Goal: Use online tool/utility: Utilize a website feature to perform a specific function

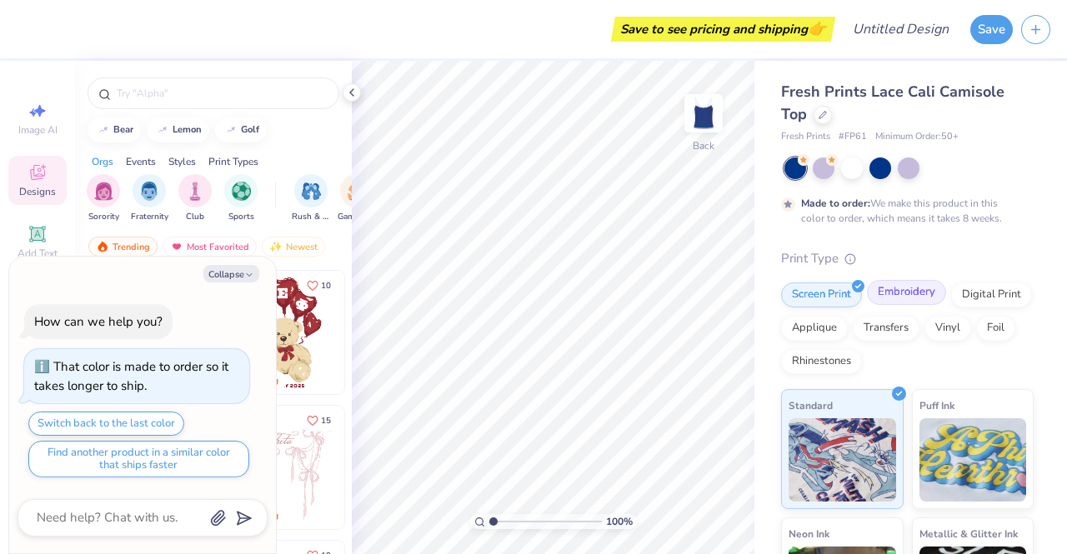
click at [916, 294] on div "Embroidery" at bounding box center [906, 292] width 79 height 25
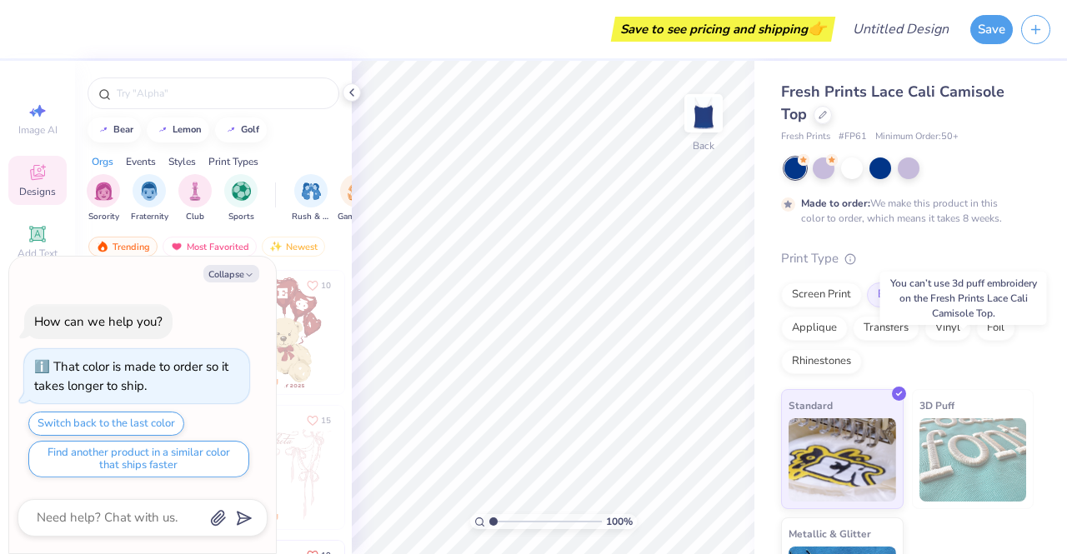
scroll to position [83, 0]
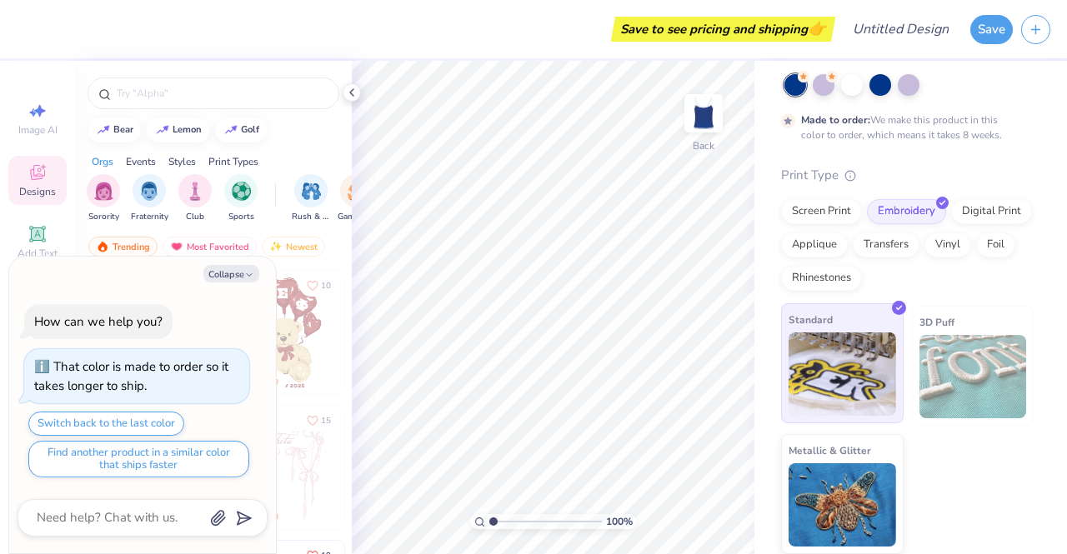
click at [877, 416] on div "Standard" at bounding box center [842, 363] width 122 height 120
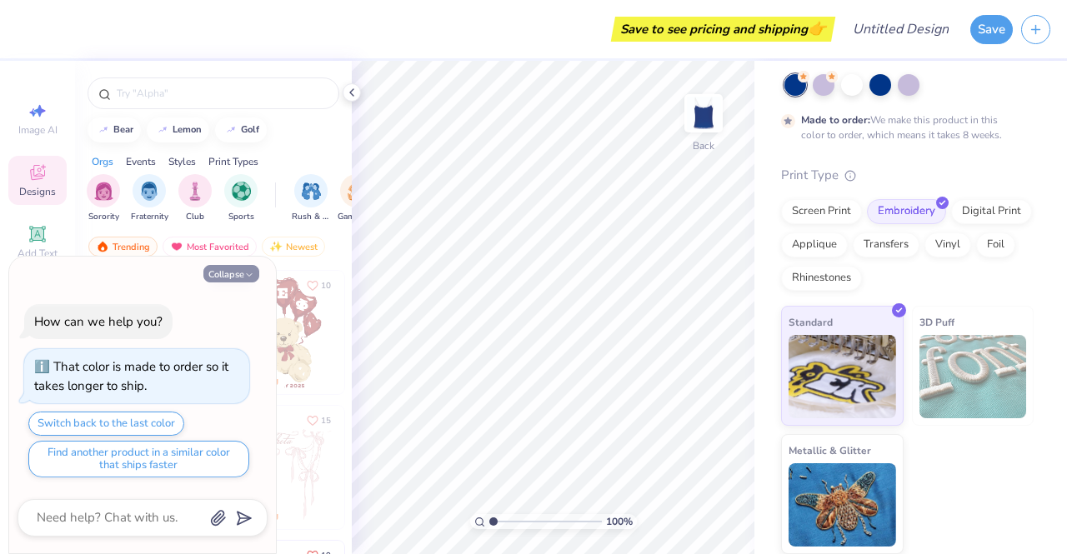
click at [251, 272] on icon "button" at bounding box center [249, 275] width 10 height 10
type textarea "x"
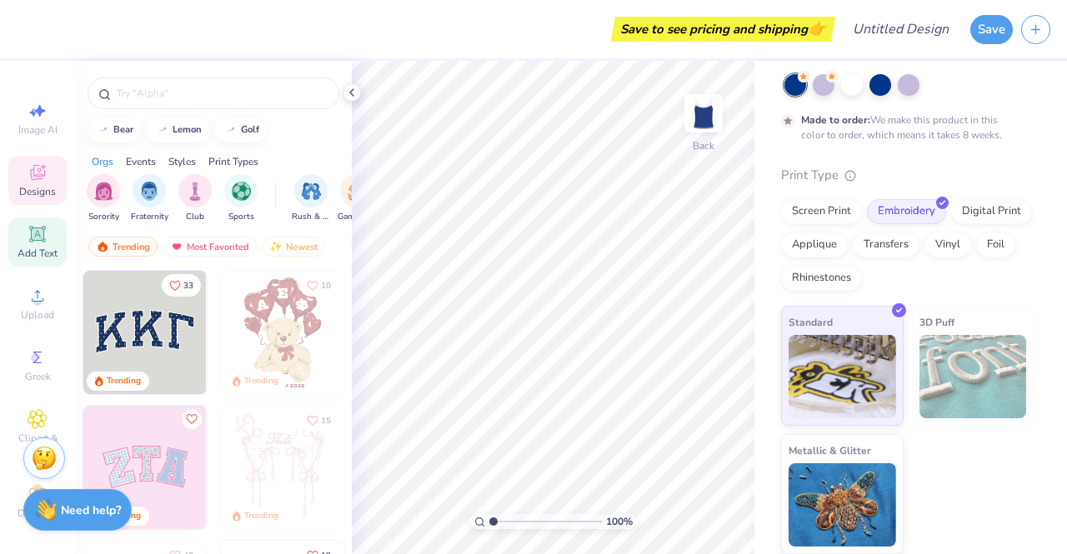
click at [31, 238] on icon at bounding box center [37, 233] width 12 height 12
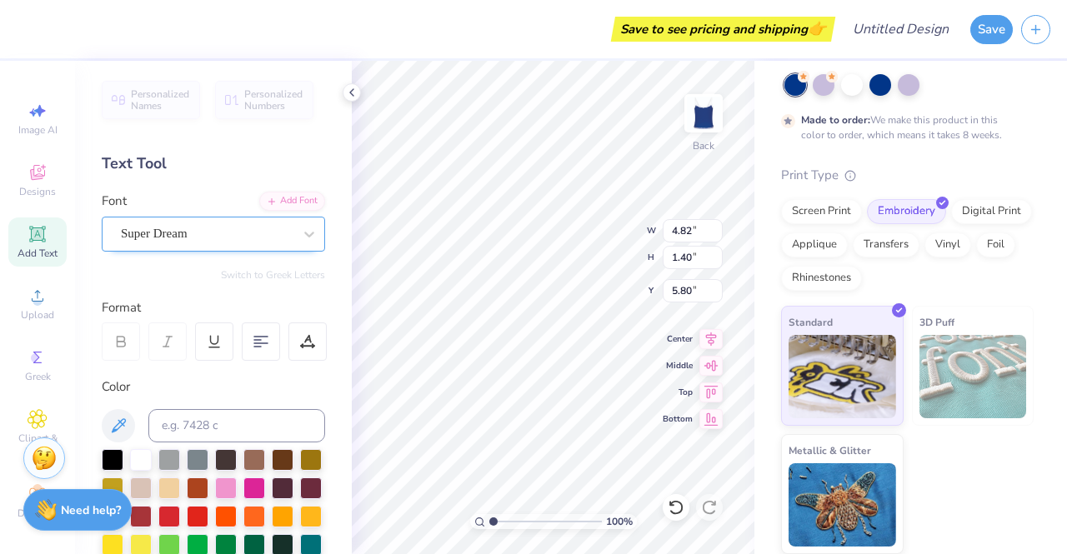
click at [165, 235] on div "Super Dream" at bounding box center [206, 234] width 175 height 26
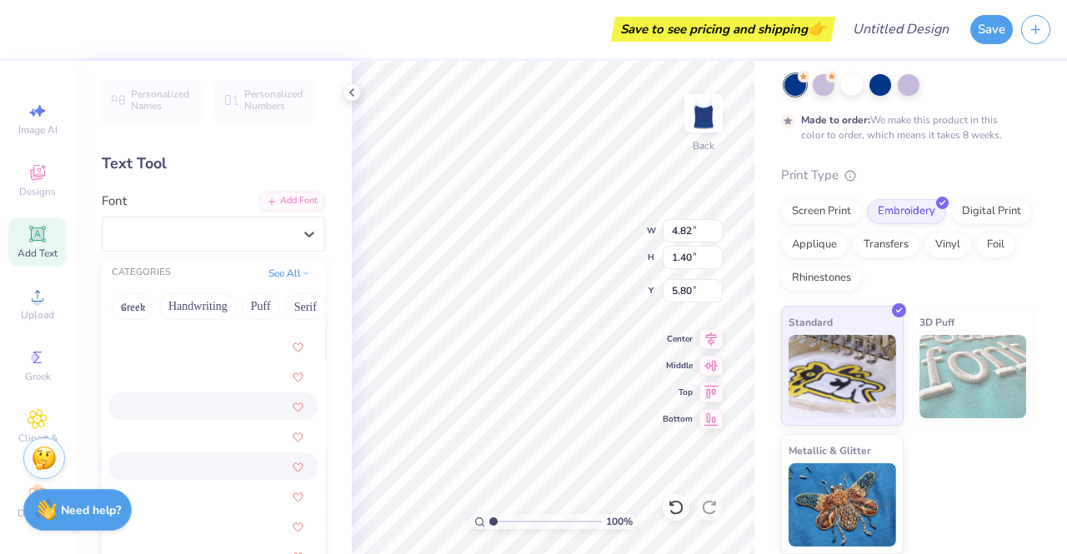
scroll to position [1520, 0]
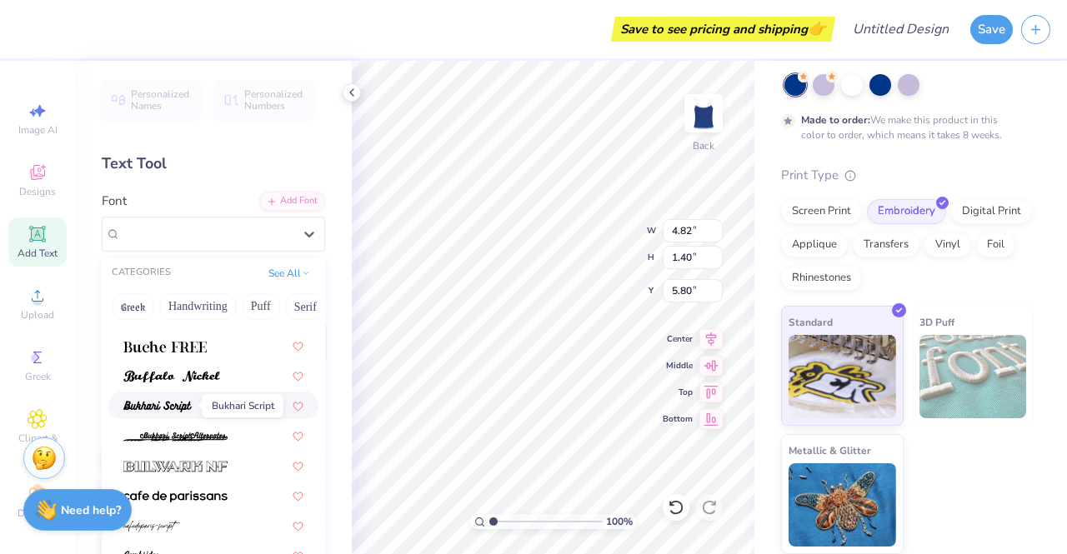
click at [157, 405] on img at bounding box center [157, 407] width 68 height 12
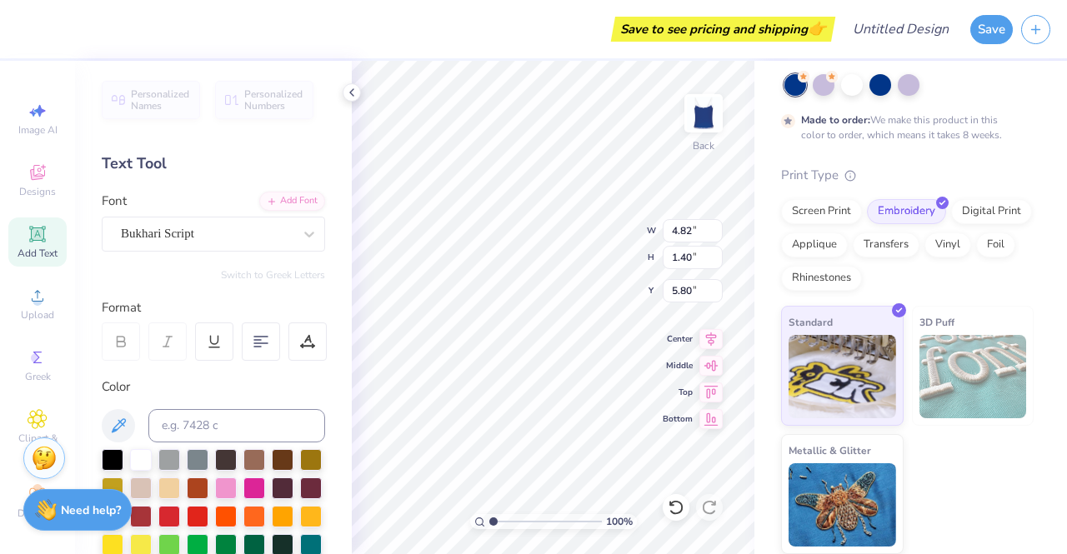
type input "4.66"
type input "1.78"
type input "5.61"
click at [589, 212] on div "100 % Back W 4.66 4.66 " H 1.78 1.78 " Y 5.61 5.61 " Center Middle Top Bottom" at bounding box center [553, 307] width 402 height 493
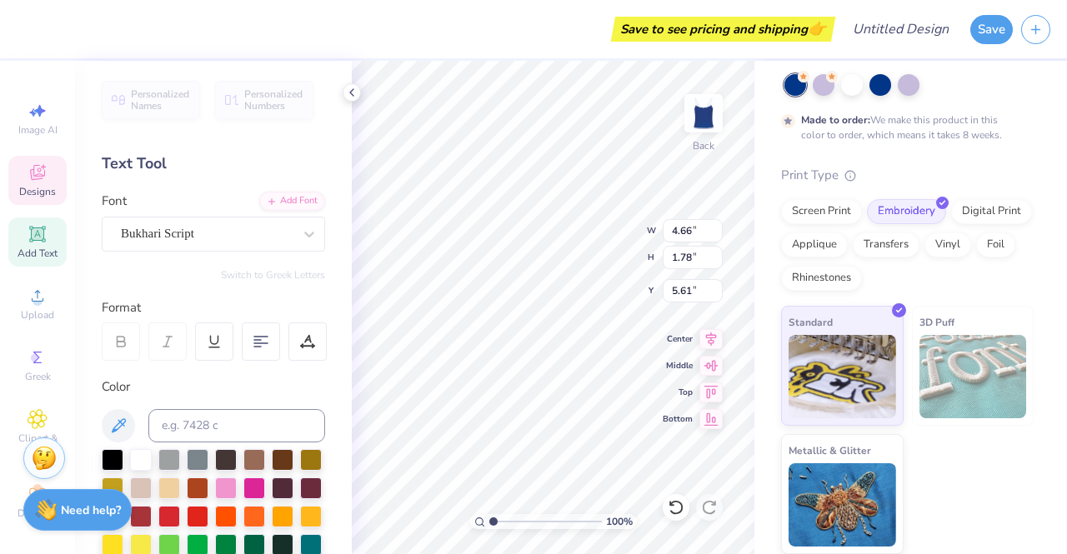
click at [31, 172] on icon at bounding box center [37, 174] width 13 height 11
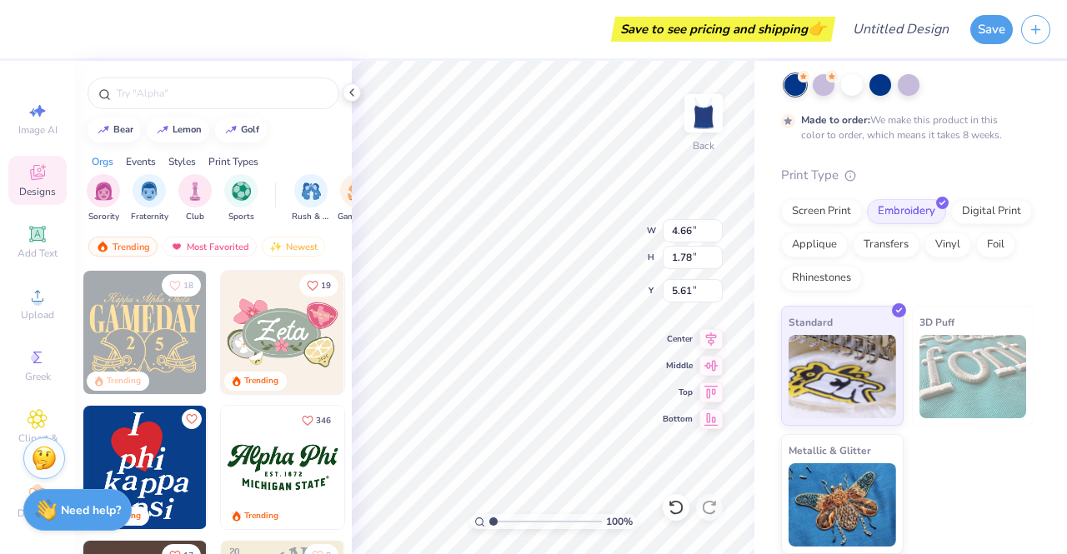
scroll to position [539, 0]
click at [240, 89] on input "text" at bounding box center [221, 93] width 213 height 17
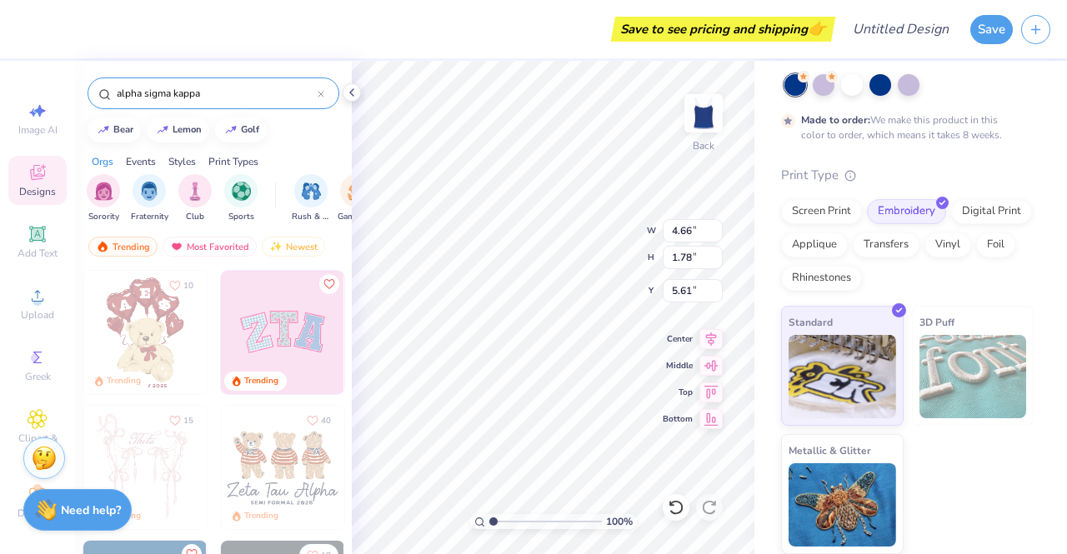
type input "alpha sigma kappa"
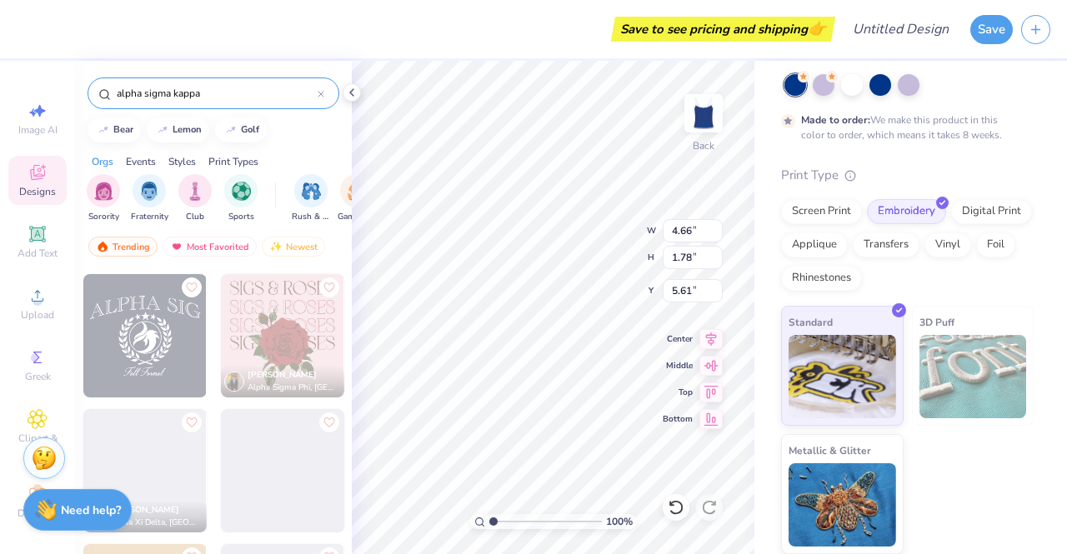
scroll to position [1534, 0]
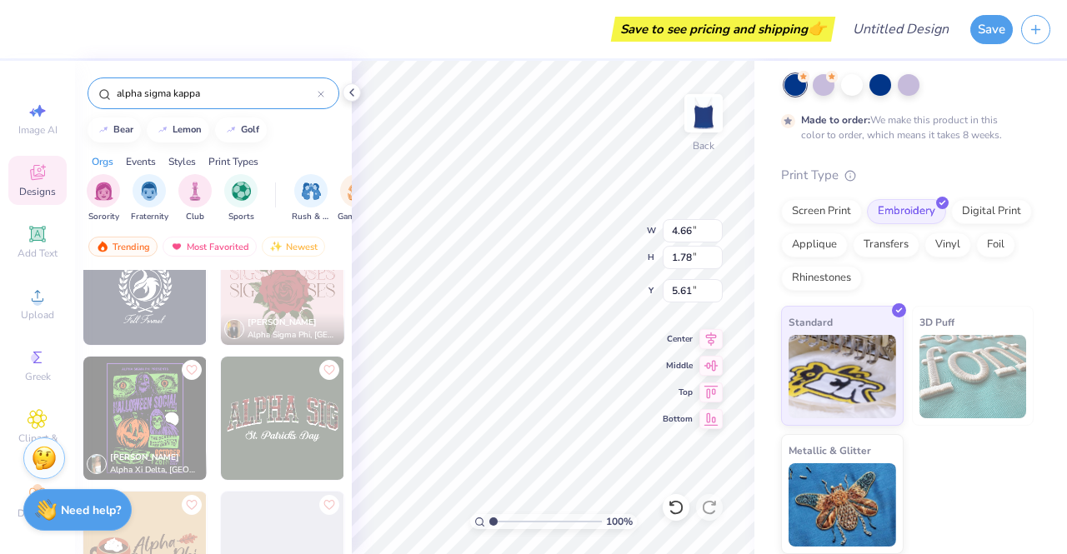
click at [340, 91] on div "alpha sigma kappa" at bounding box center [213, 89] width 277 height 57
